Goal: Task Accomplishment & Management: Manage account settings

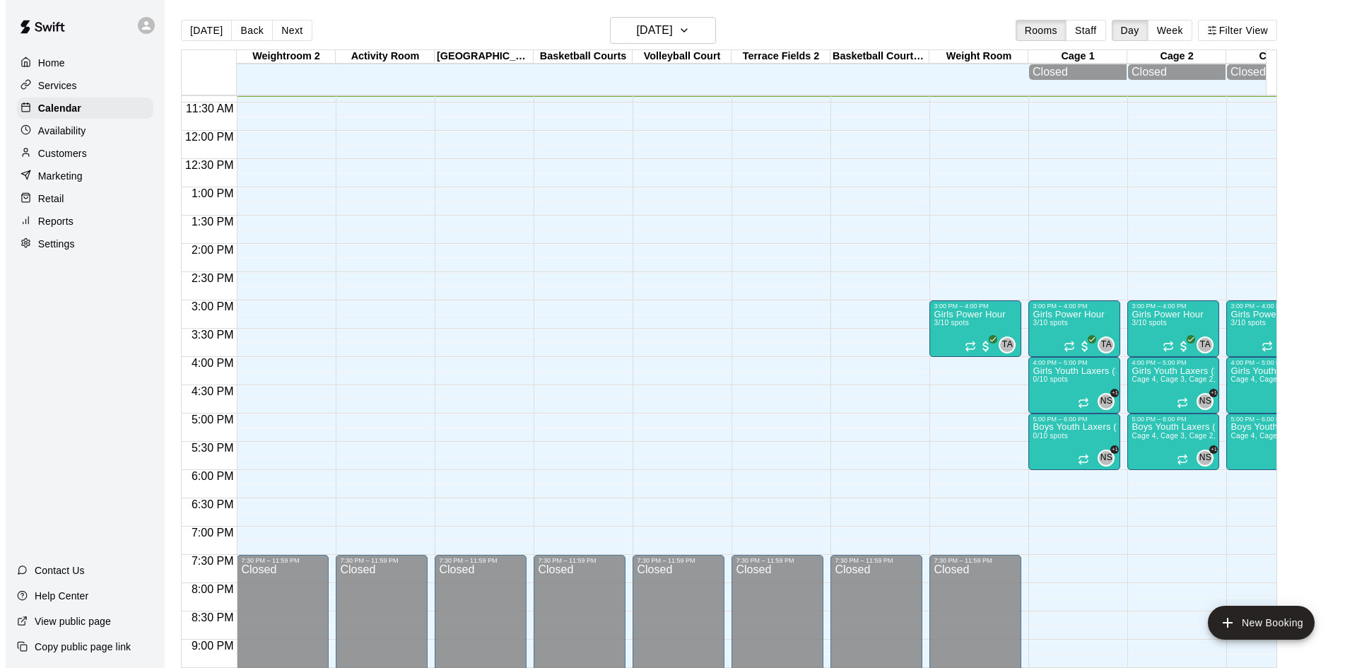
scroll to position [432, 0]
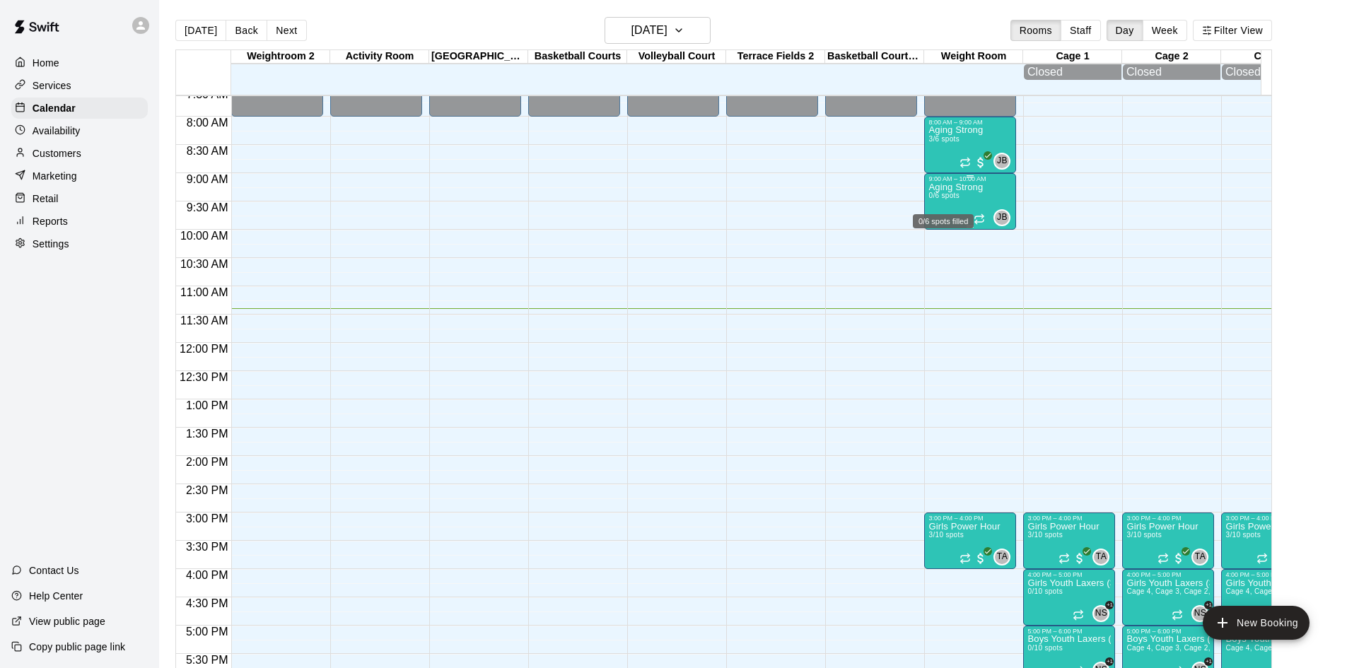
click at [950, 197] on span "0/6 spots" at bounding box center [943, 196] width 31 height 8
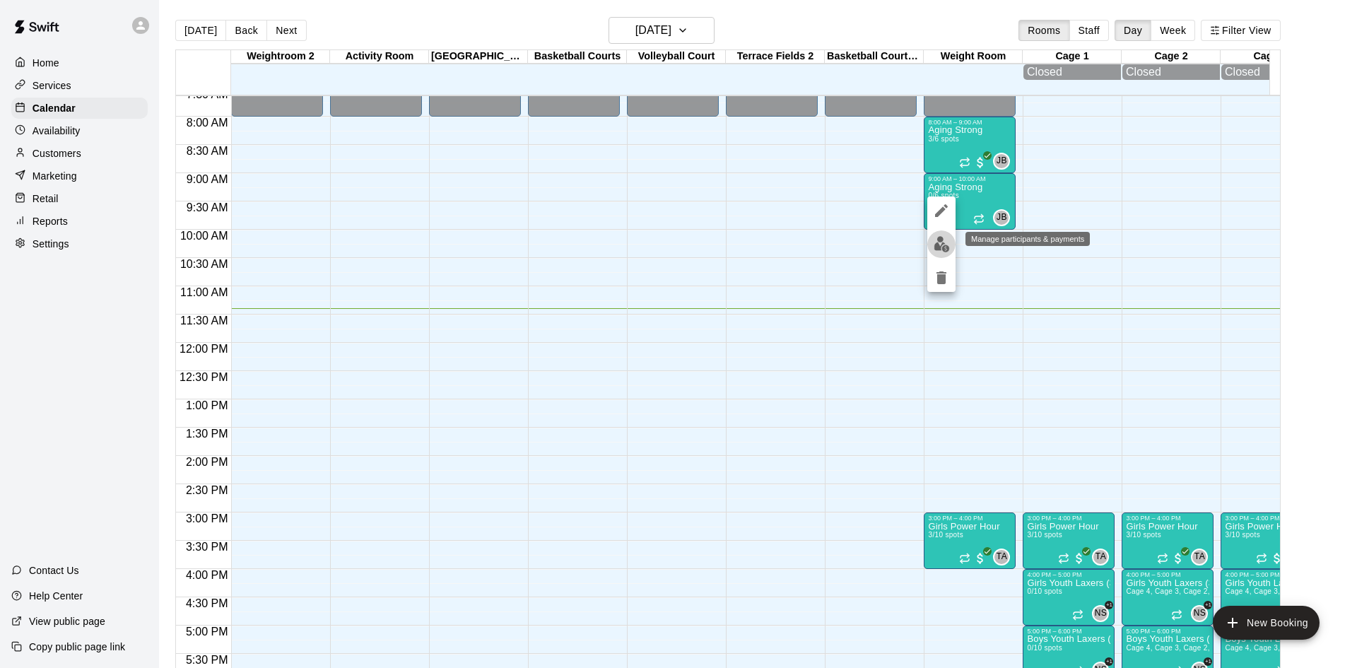
click at [935, 241] on img "edit" at bounding box center [942, 244] width 16 height 16
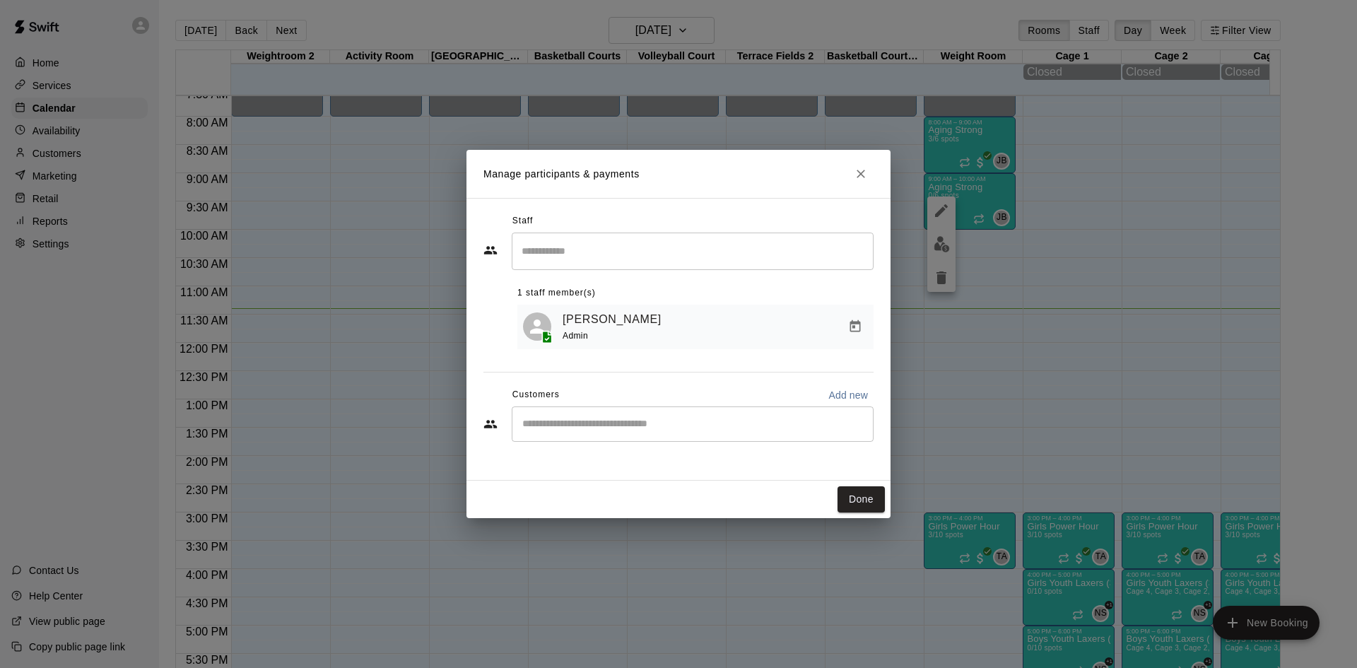
click at [599, 421] on input "Start typing to search customers..." at bounding box center [692, 424] width 349 height 14
type input "******"
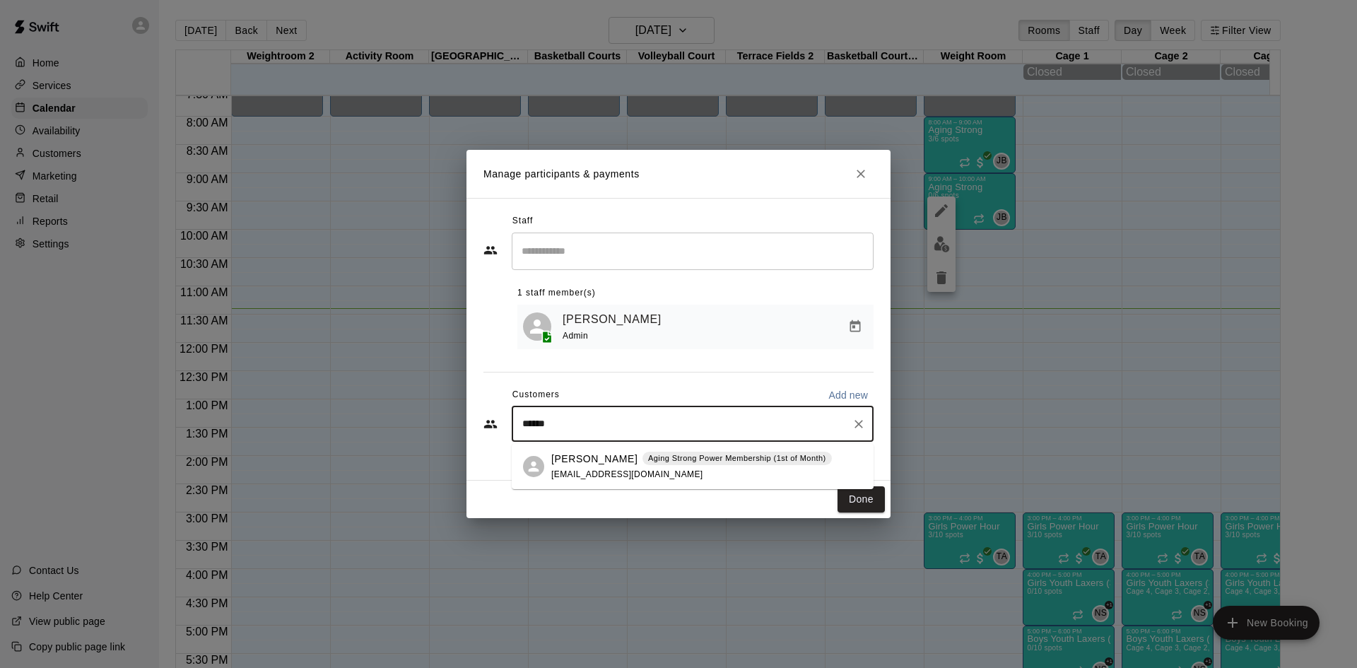
click at [599, 470] on span "[EMAIL_ADDRESS][DOMAIN_NAME]" at bounding box center [627, 474] width 152 height 10
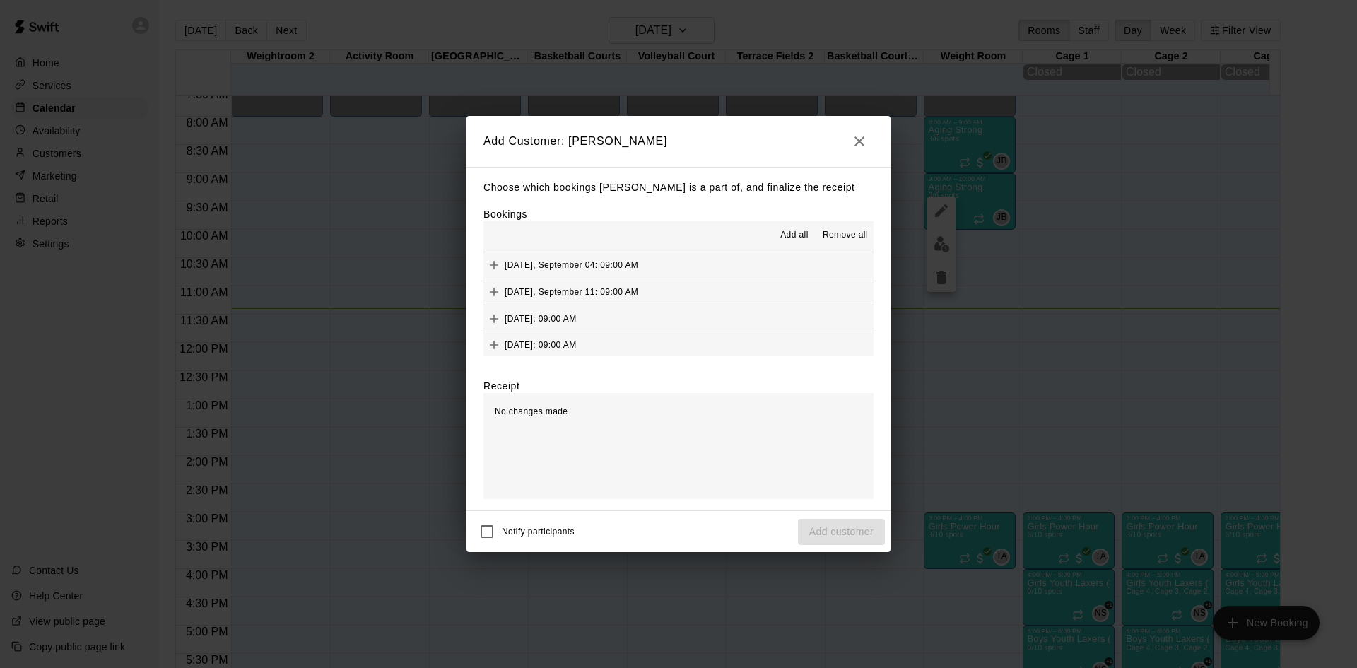
scroll to position [778, 0]
click at [685, 335] on button "[DATE], October 09: 09:00 AM (Current)" at bounding box center [679, 337] width 390 height 26
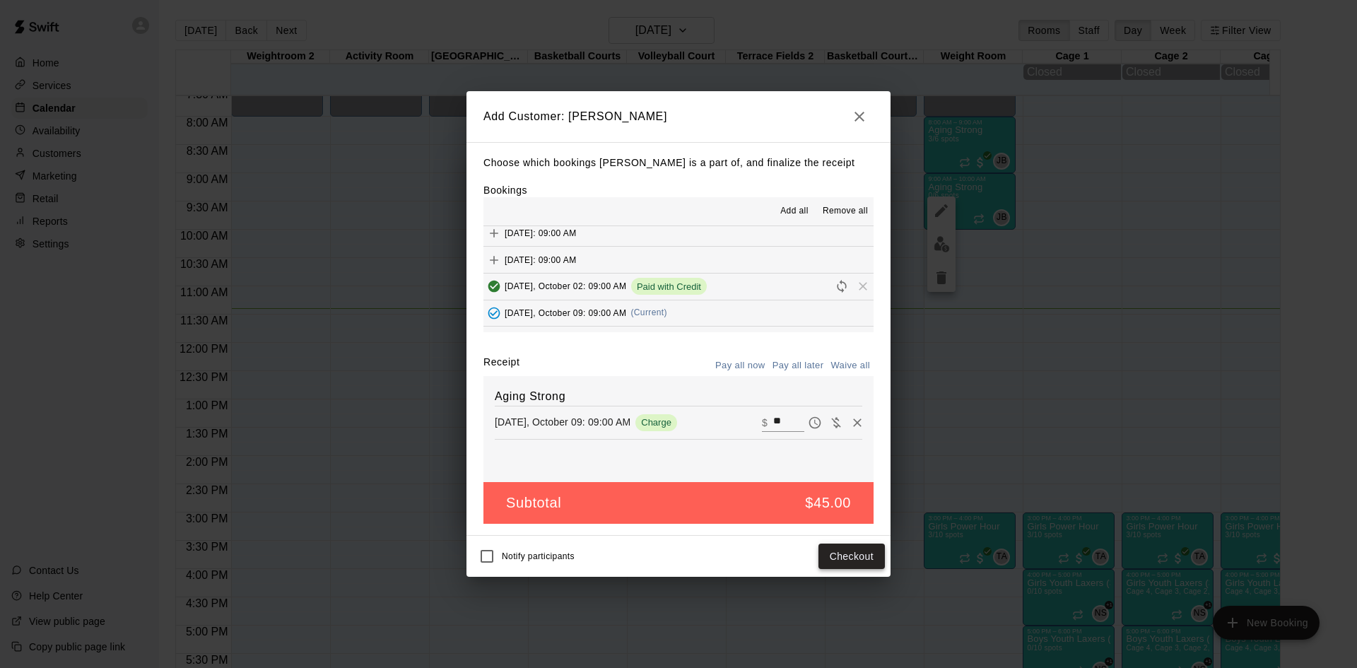
click at [858, 568] on button "Checkout" at bounding box center [852, 557] width 66 height 26
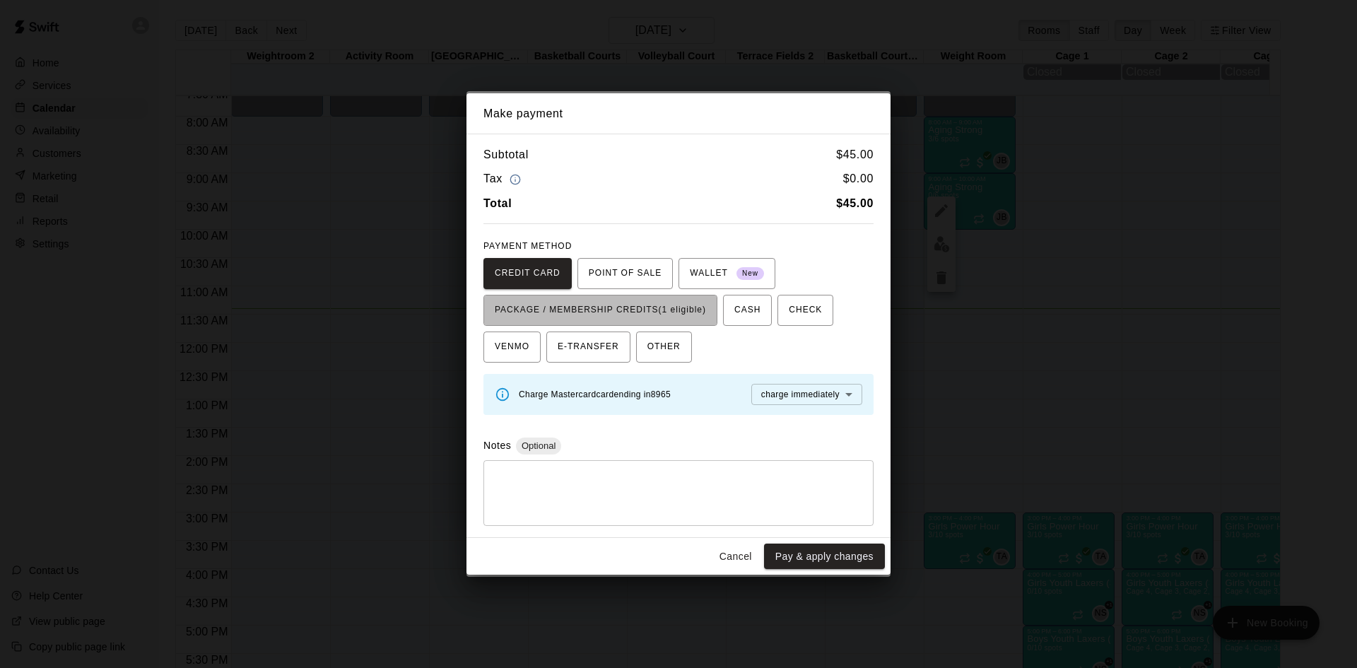
drag, startPoint x: 694, startPoint y: 317, endPoint x: 749, endPoint y: 436, distance: 131.6
click at [698, 323] on button "PACKAGE / MEMBERSHIP CREDITS (1 eligible)" at bounding box center [601, 310] width 234 height 31
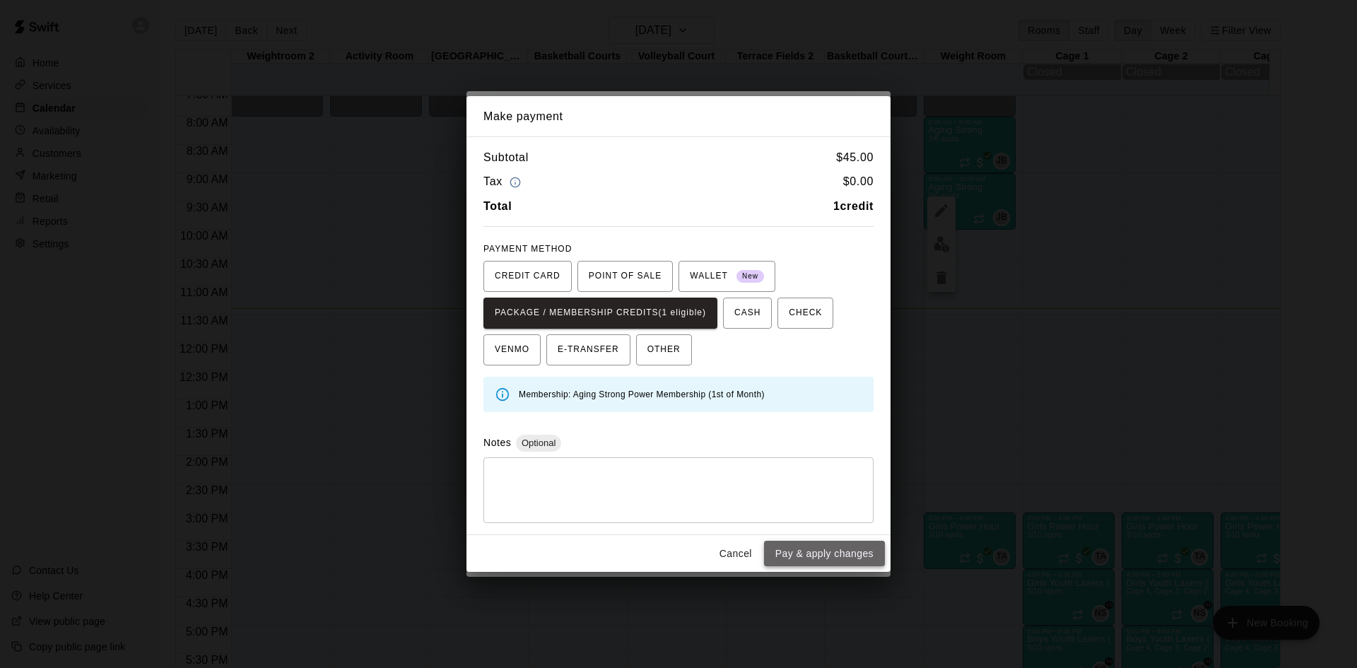
click at [789, 546] on button "Pay & apply changes" at bounding box center [824, 554] width 121 height 26
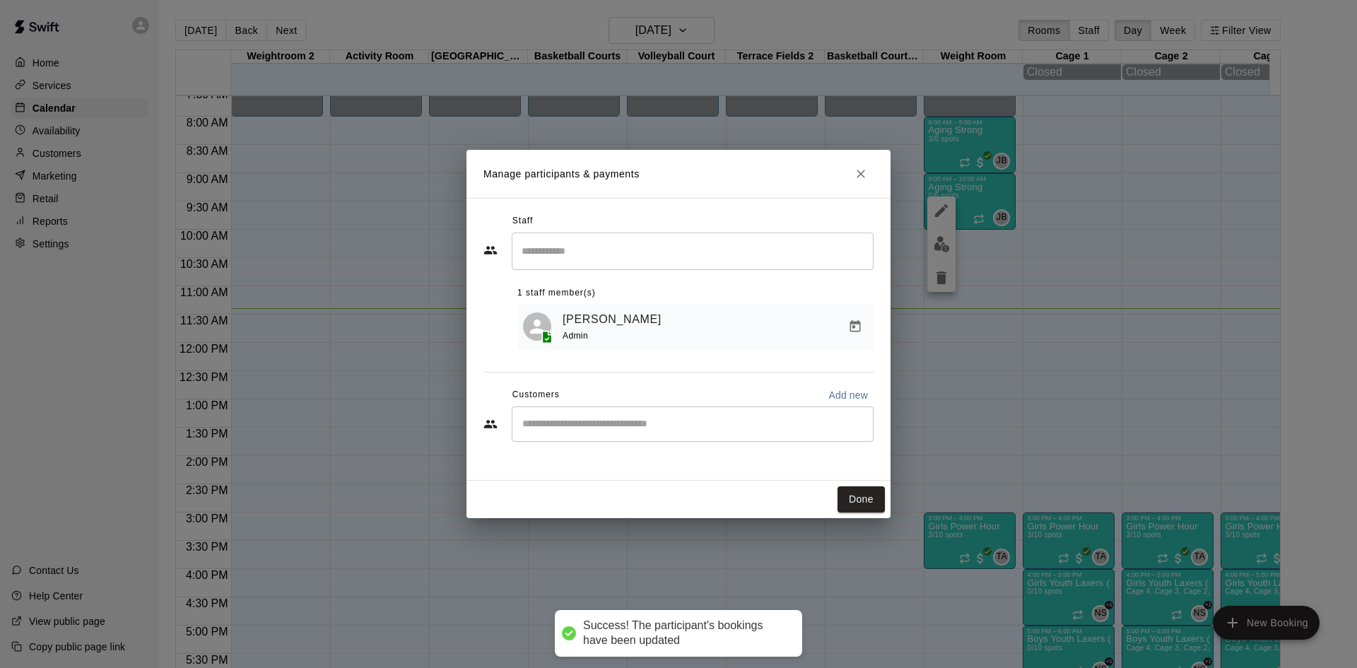
scroll to position [0, 0]
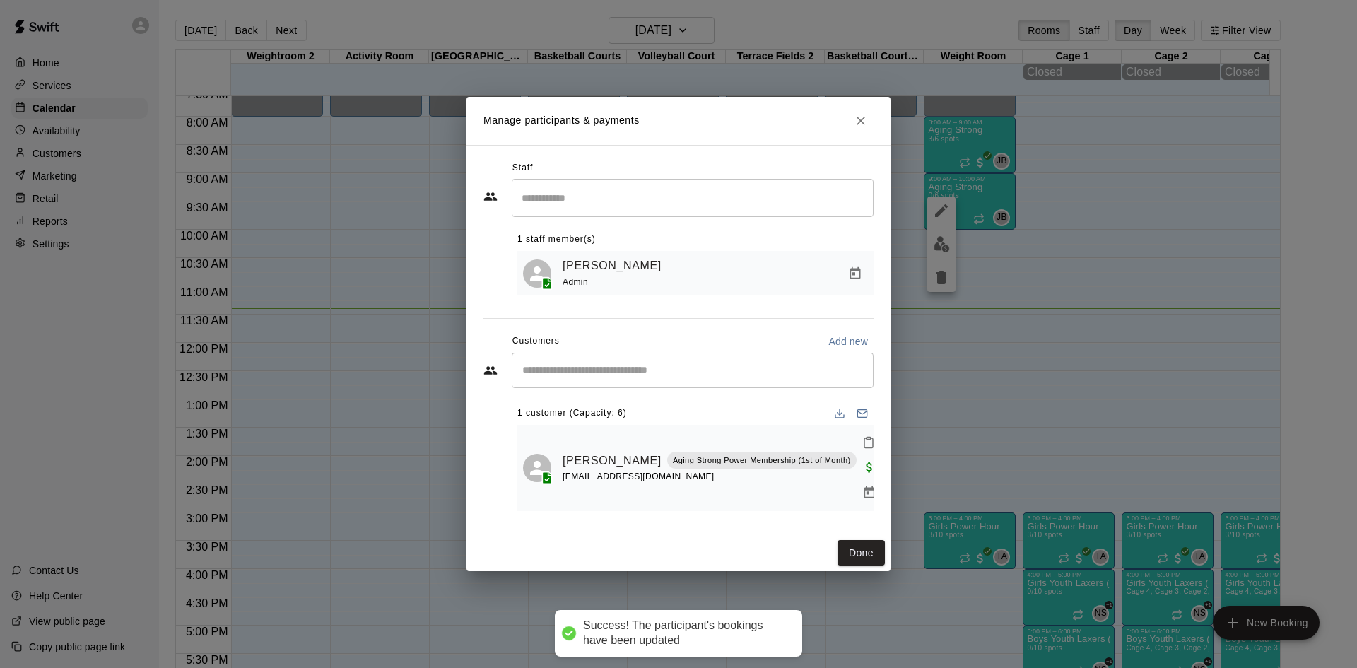
click at [653, 376] on input "Start typing to search customers..." at bounding box center [692, 370] width 349 height 14
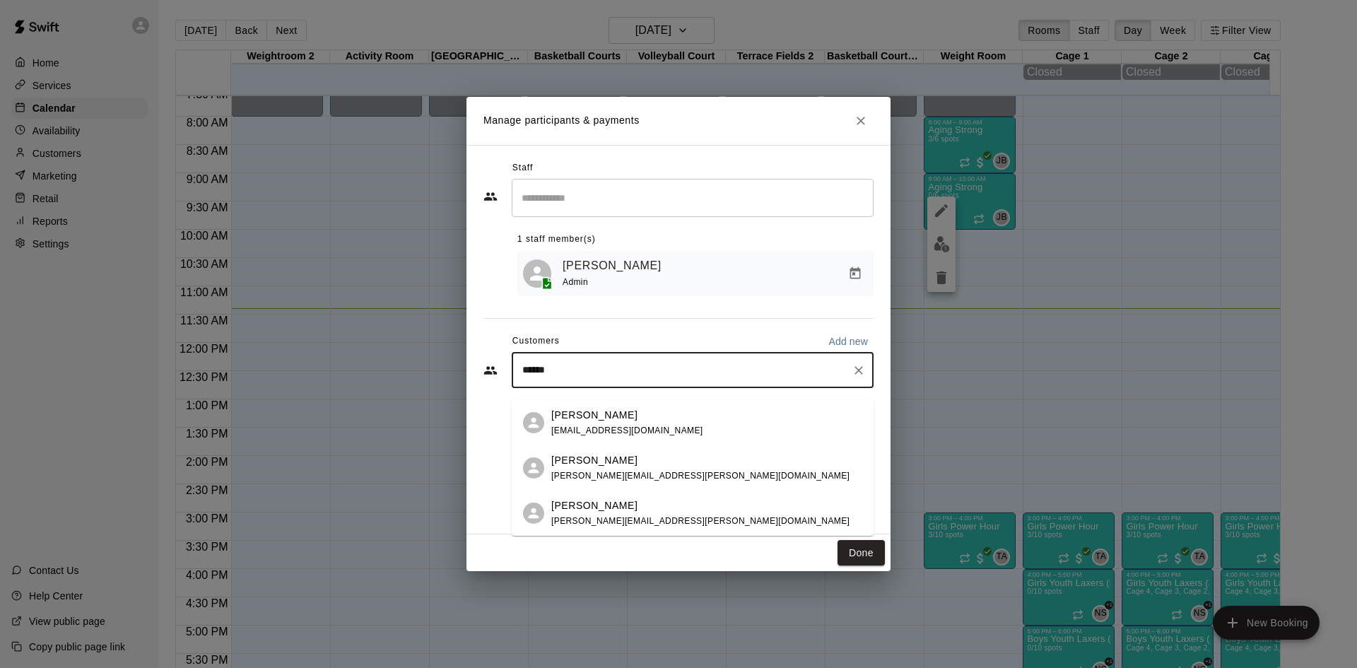
type input "*******"
click at [680, 467] on div "Kimball Kraus [EMAIL_ADDRESS][PERSON_NAME][DOMAIN_NAME]" at bounding box center [706, 468] width 311 height 30
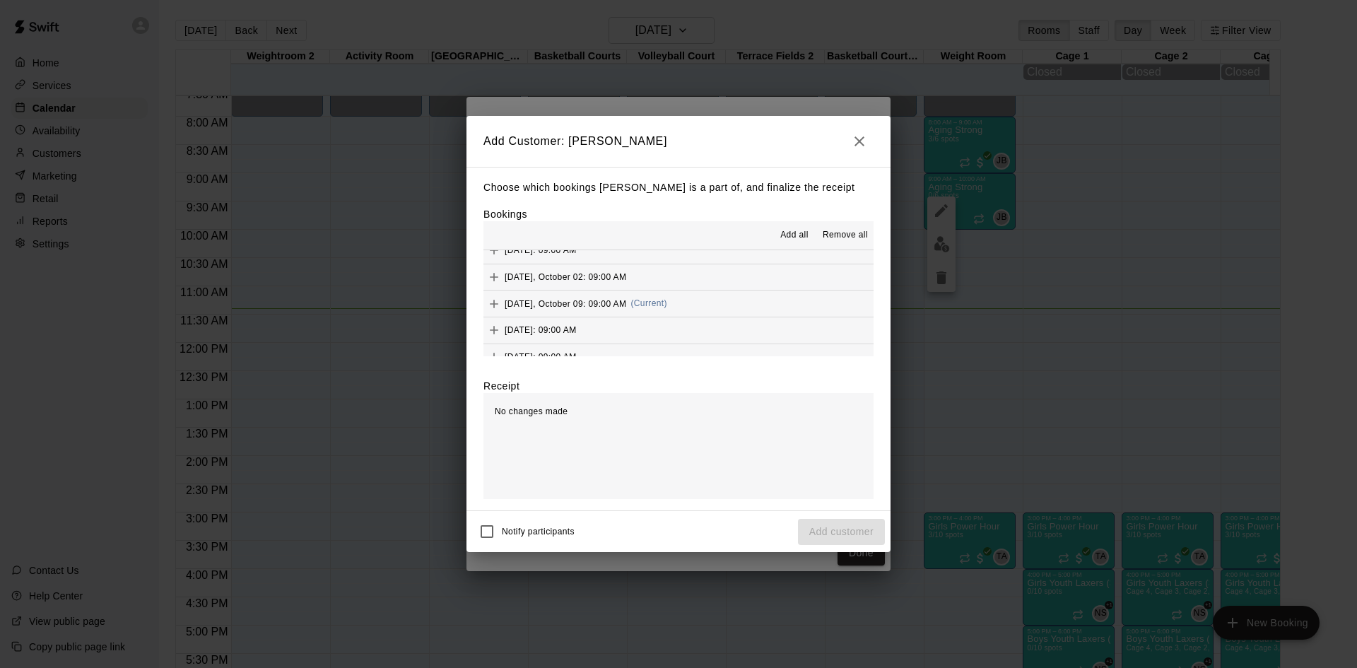
scroll to position [778, 0]
drag, startPoint x: 665, startPoint y: 332, endPoint x: 606, endPoint y: 400, distance: 90.7
click at [665, 332] on div "[DATE], October 09: 09:00 AM (Current)" at bounding box center [576, 337] width 184 height 21
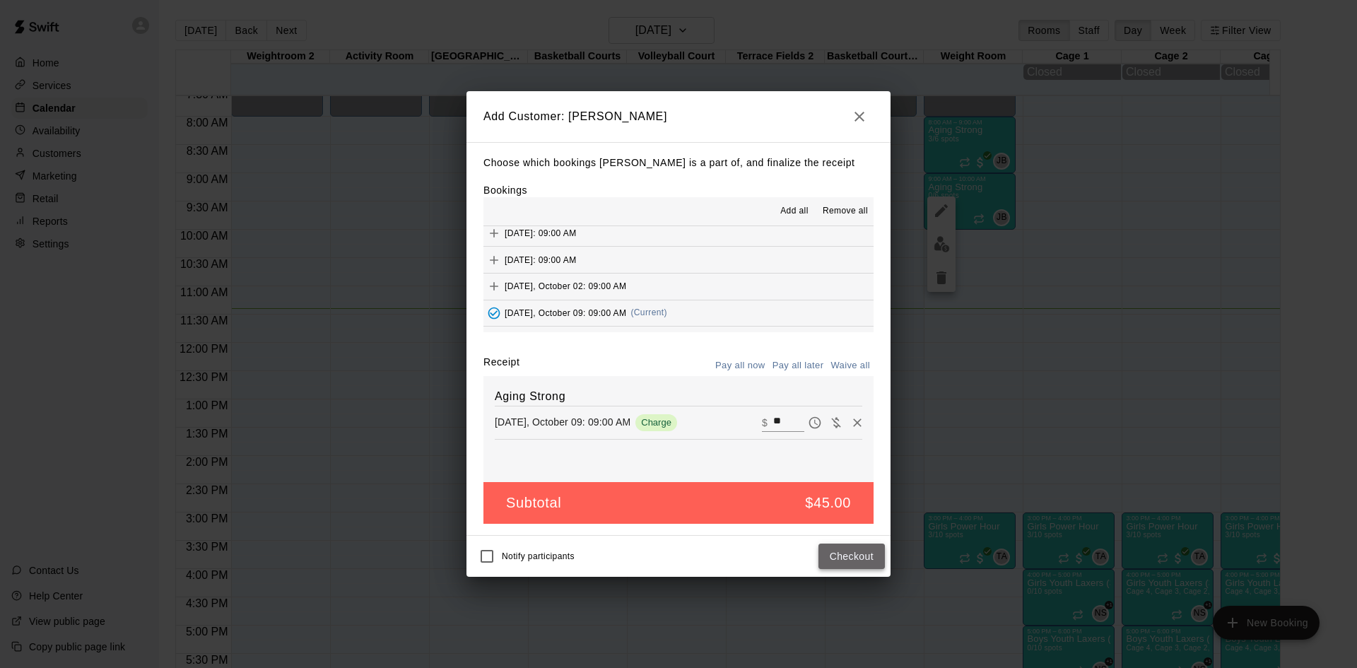
click at [834, 554] on button "Checkout" at bounding box center [852, 557] width 66 height 26
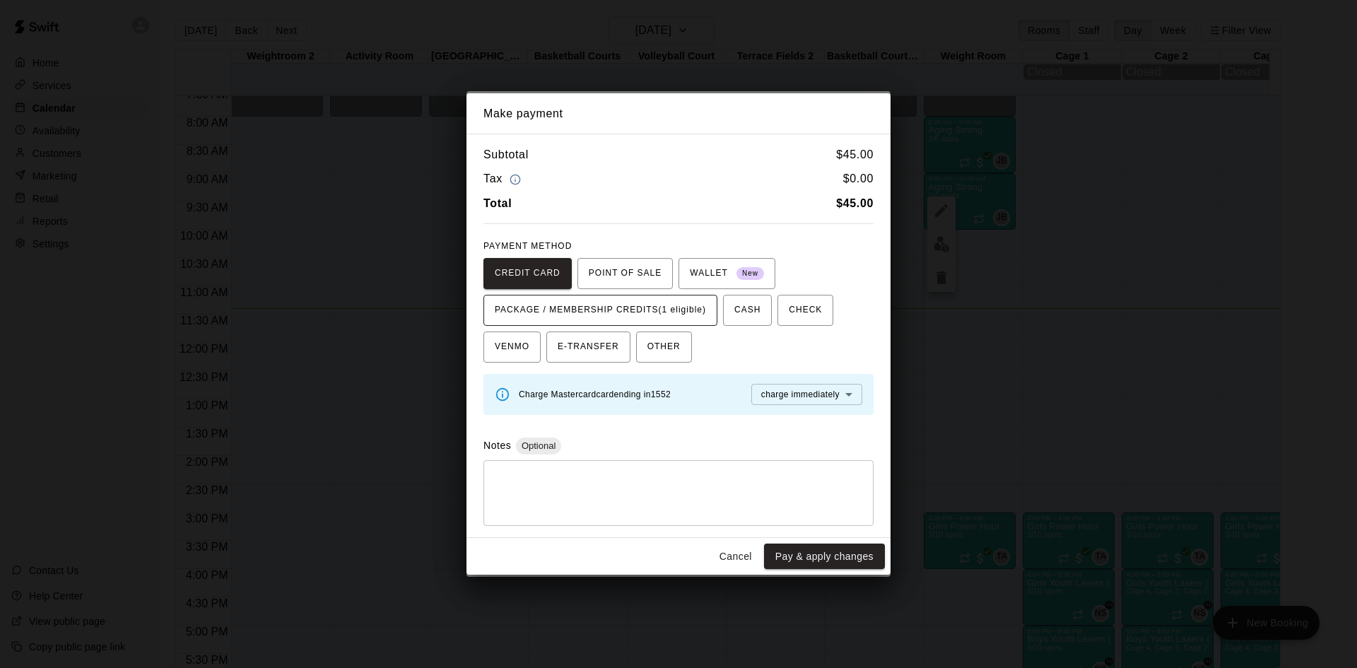
click at [686, 303] on span "PACKAGE / MEMBERSHIP CREDITS (1 eligible)" at bounding box center [600, 310] width 211 height 23
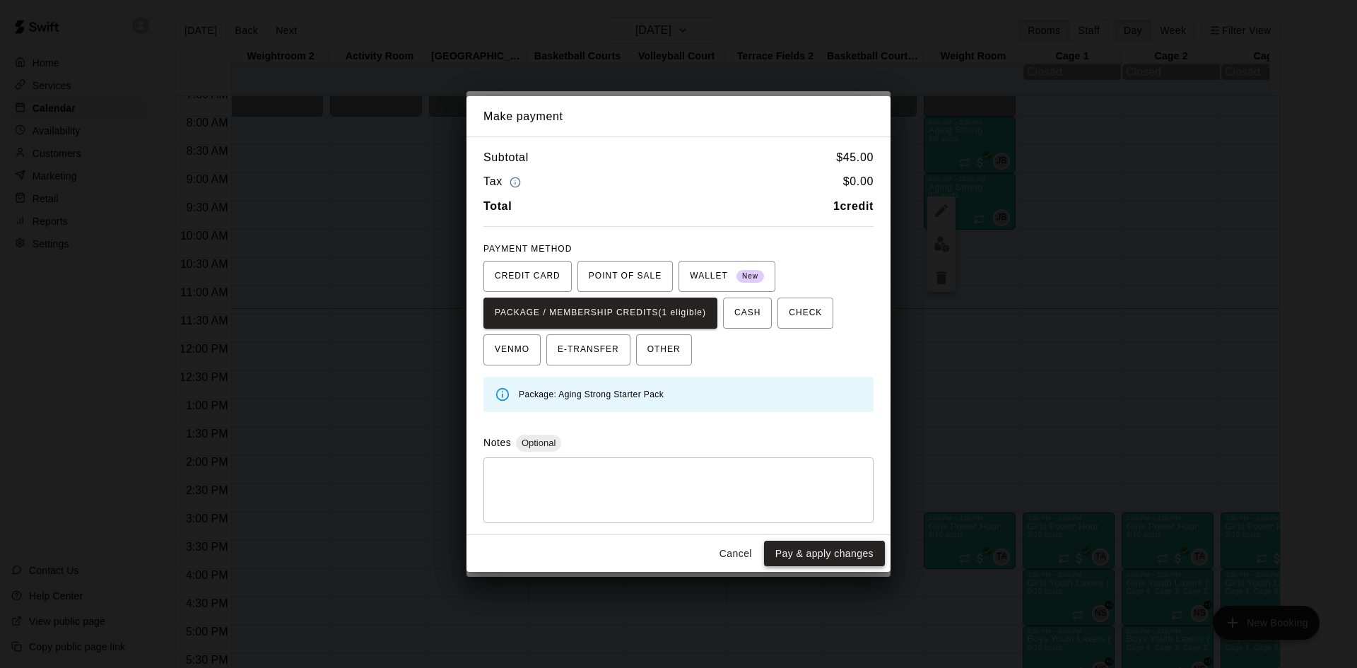
click at [819, 549] on button "Pay & apply changes" at bounding box center [824, 554] width 121 height 26
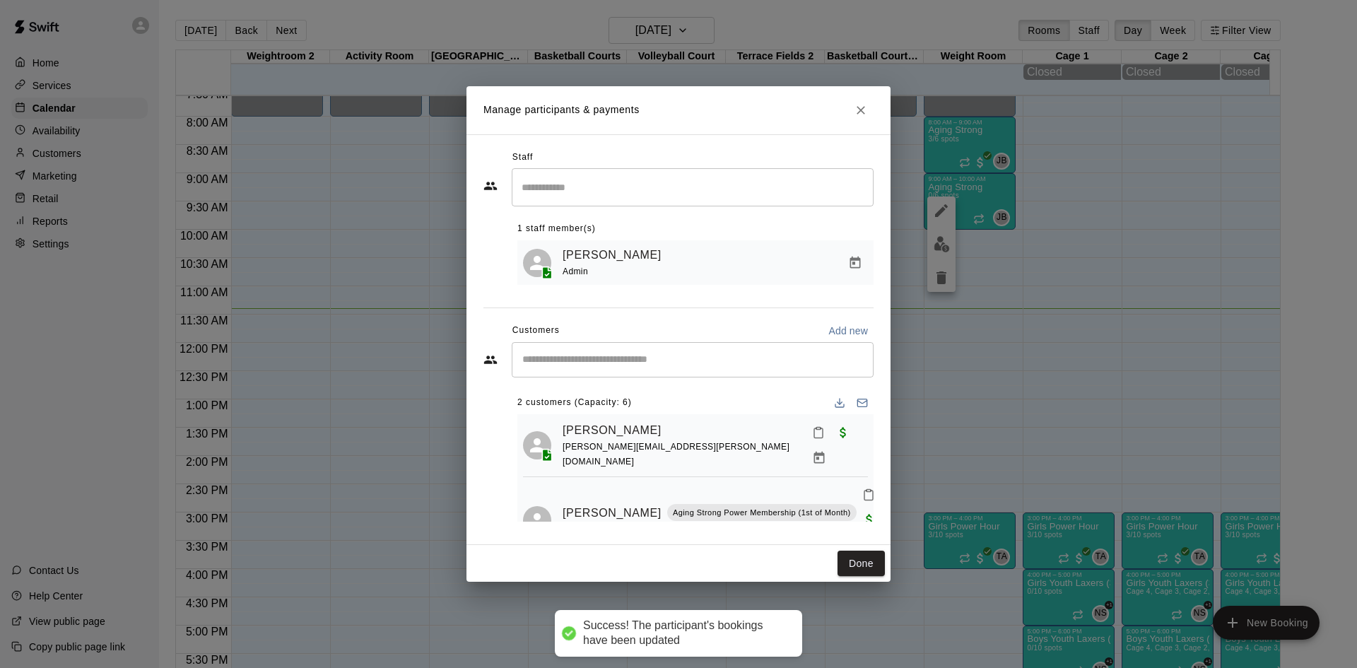
click at [655, 352] on div "​" at bounding box center [693, 359] width 362 height 35
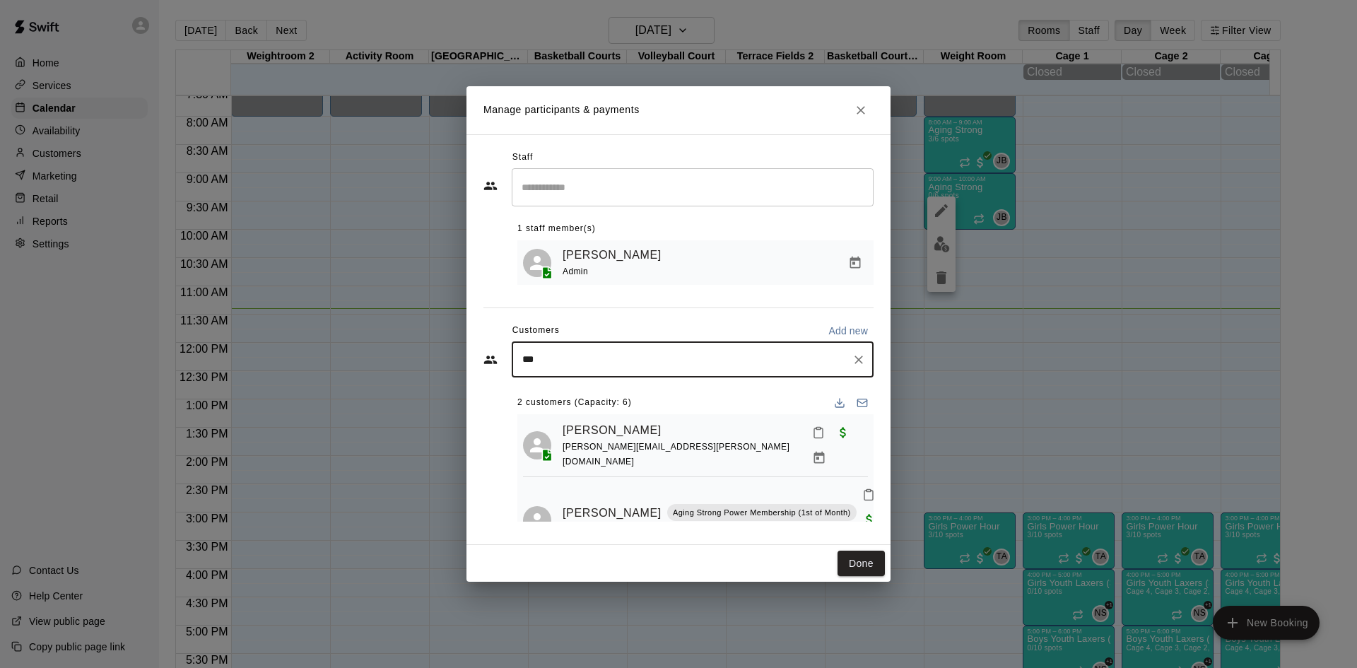
type input "****"
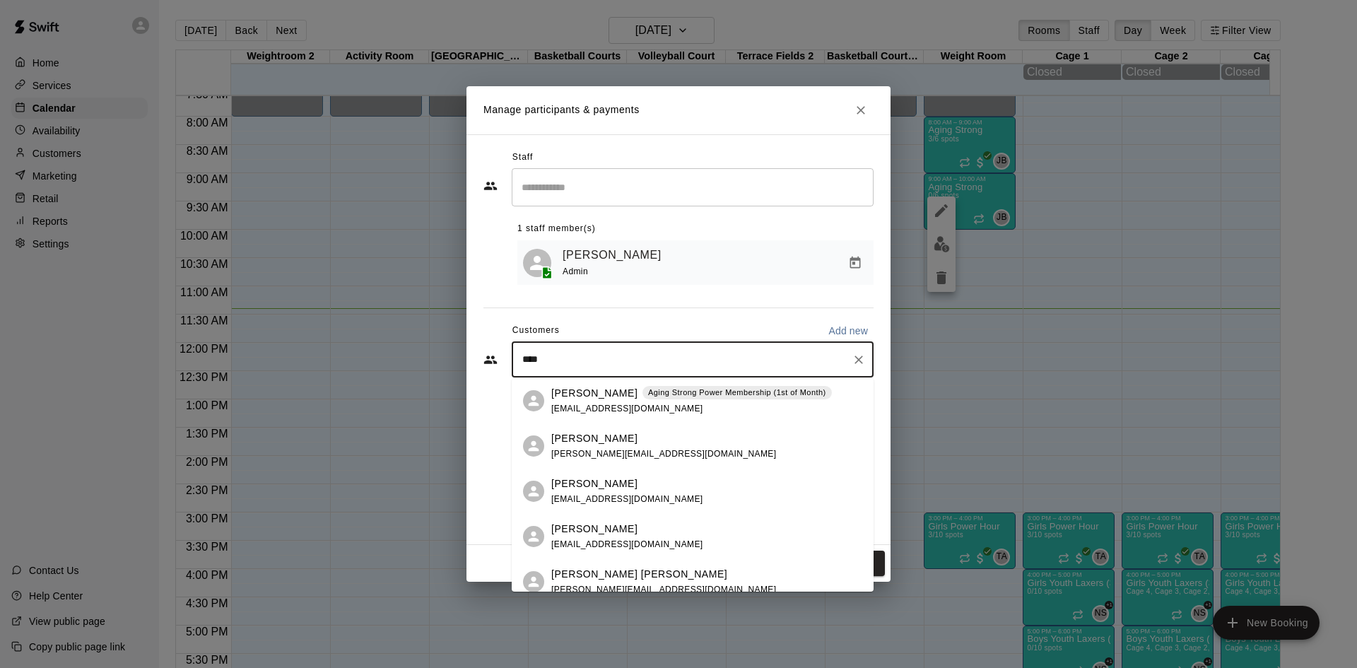
click at [648, 402] on div "[PERSON_NAME] Aging Strong Power Membership (1st of Month) [EMAIL_ADDRESS][DOMA…" at bounding box center [691, 401] width 281 height 30
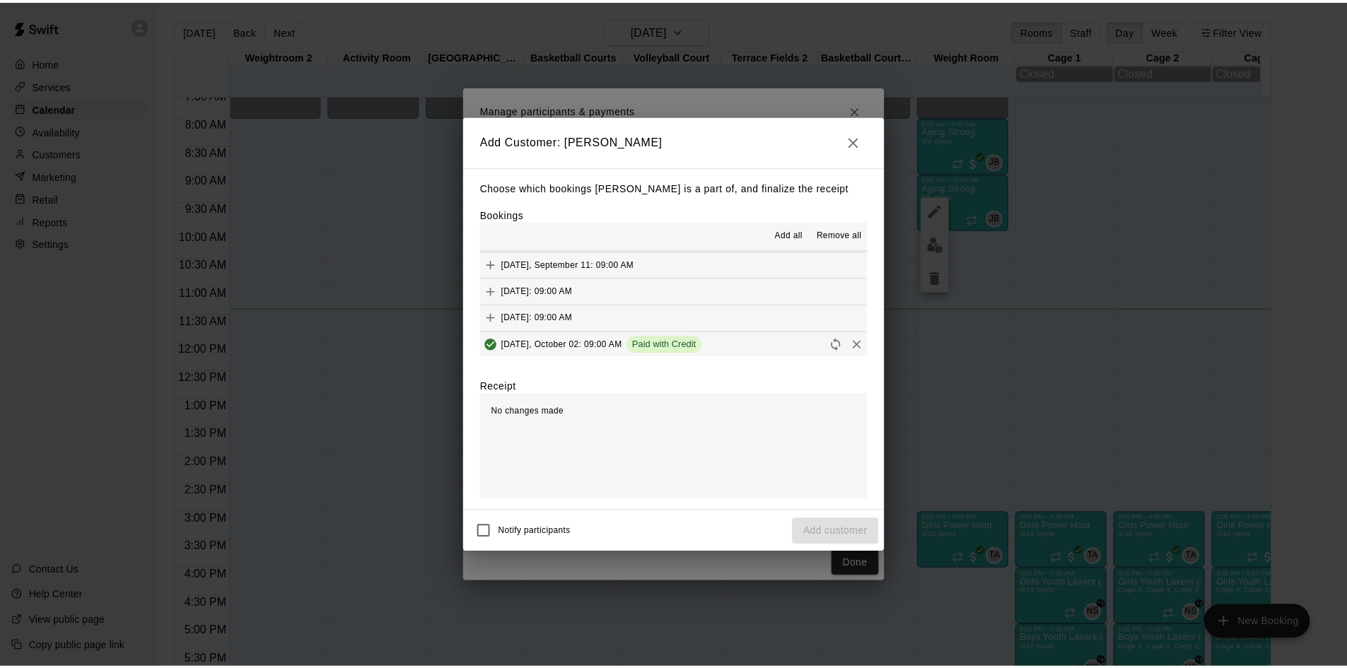
scroll to position [848, 0]
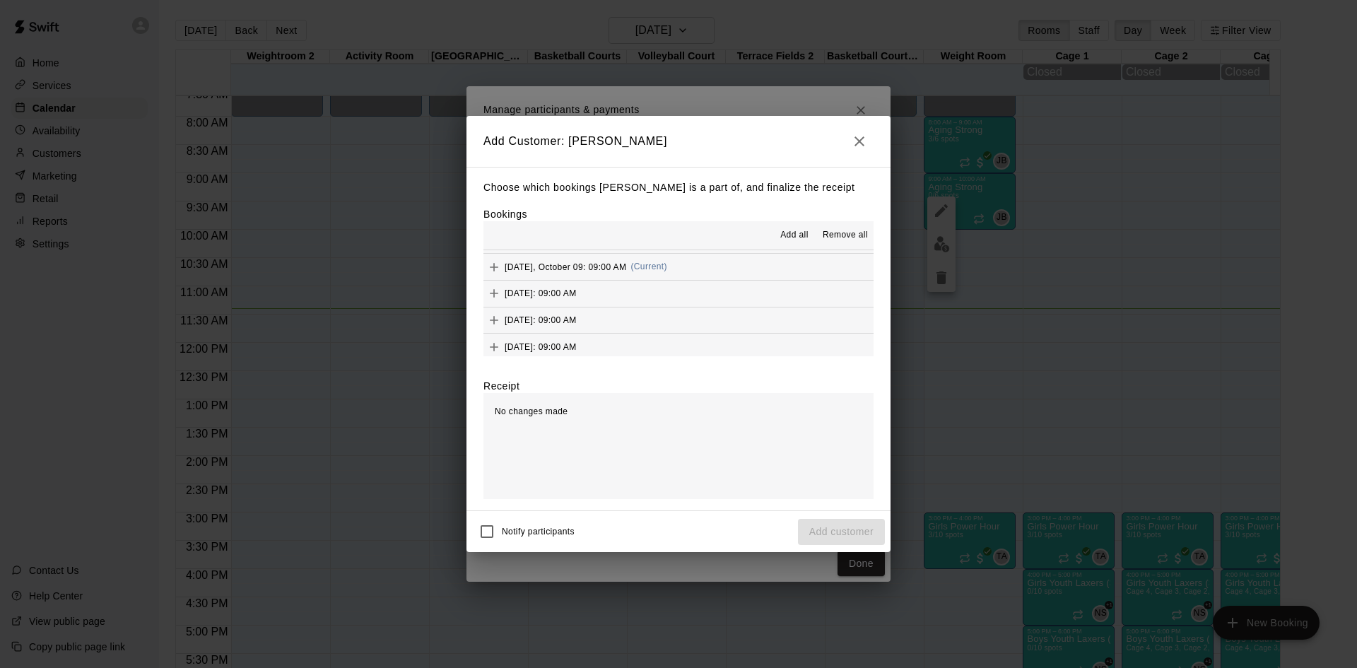
click at [660, 269] on span "(Current)" at bounding box center [649, 267] width 37 height 10
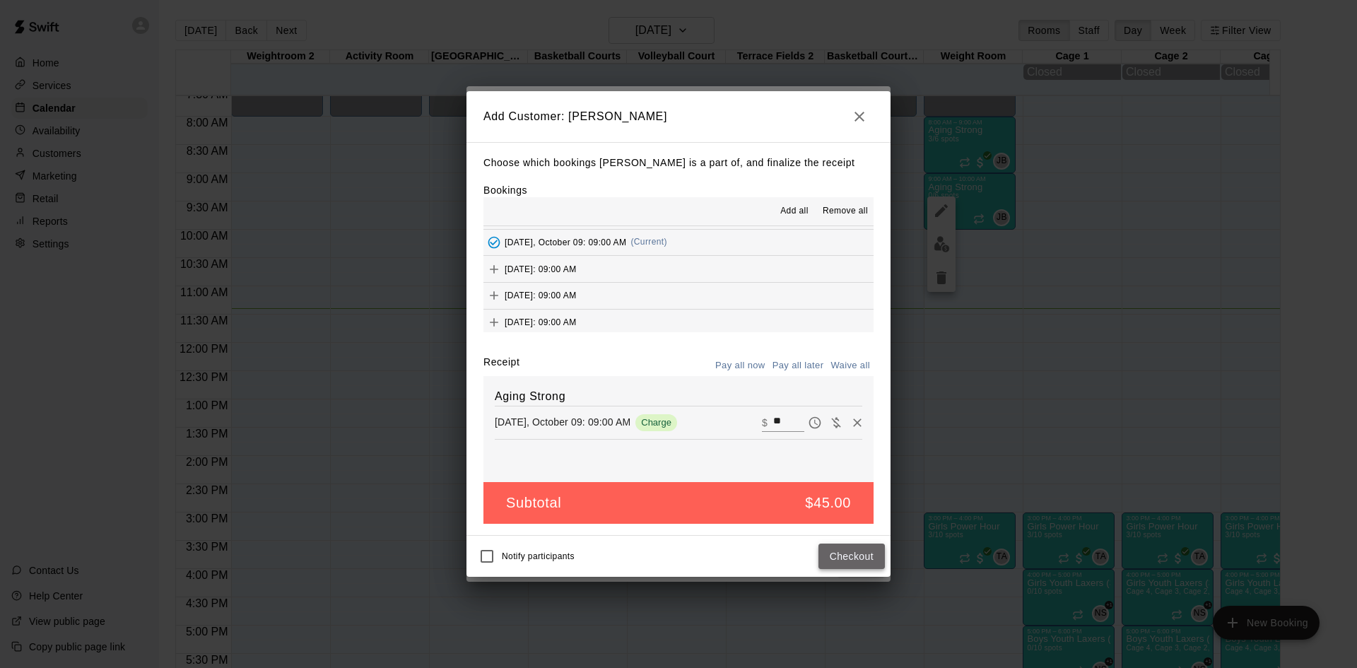
click at [840, 566] on button "Checkout" at bounding box center [852, 557] width 66 height 26
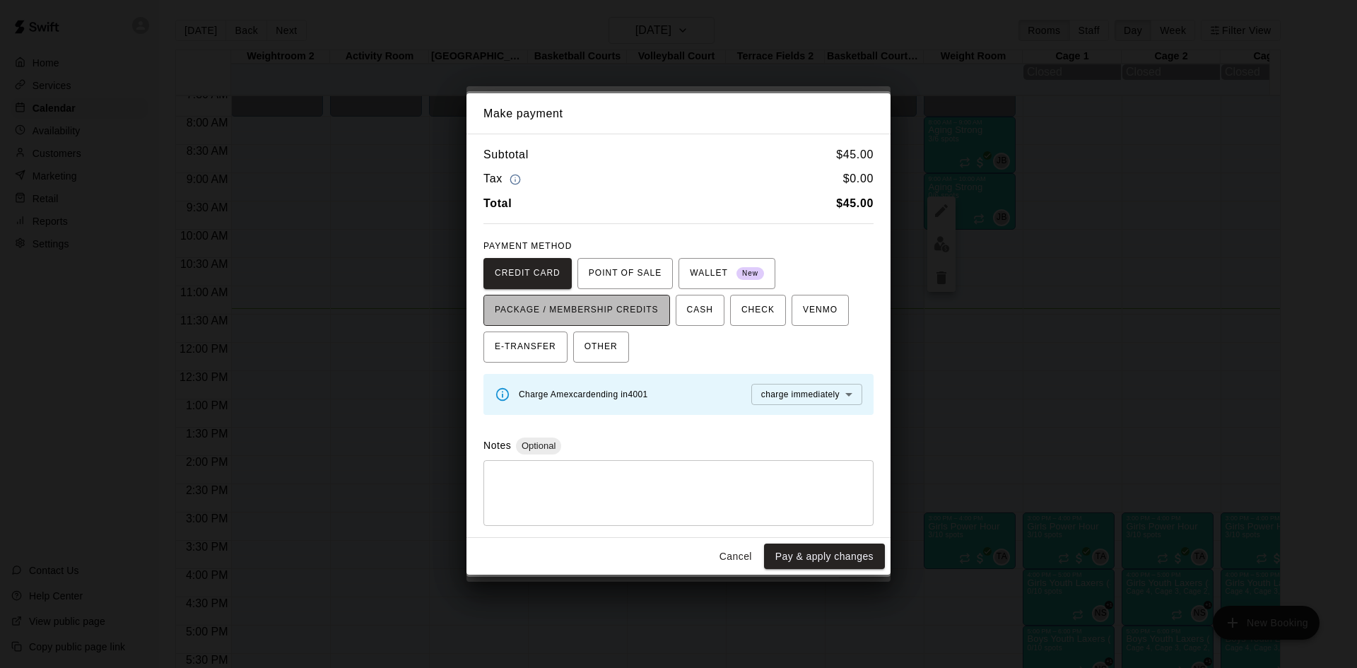
click at [654, 316] on span "PACKAGE / MEMBERSHIP CREDITS" at bounding box center [577, 310] width 164 height 23
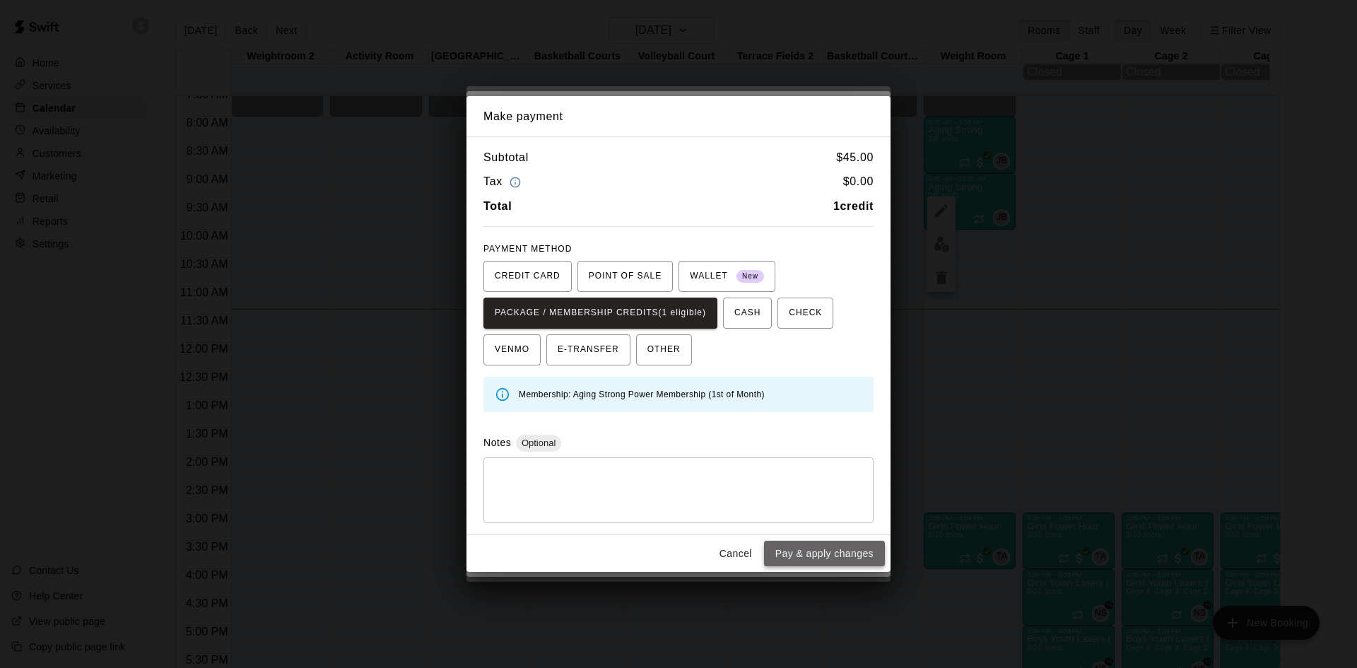
click at [809, 560] on button "Pay & apply changes" at bounding box center [824, 554] width 121 height 26
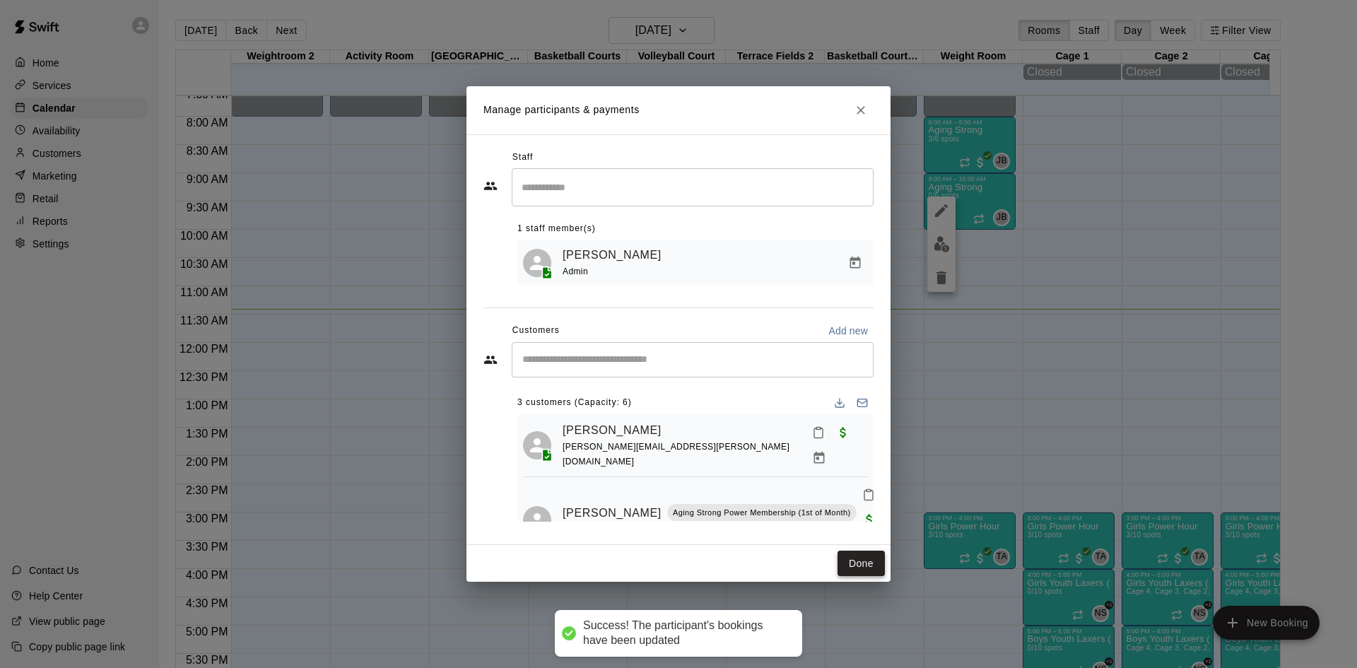
click at [860, 556] on button "Done" at bounding box center [861, 564] width 47 height 26
